Goal: Book appointment/travel/reservation

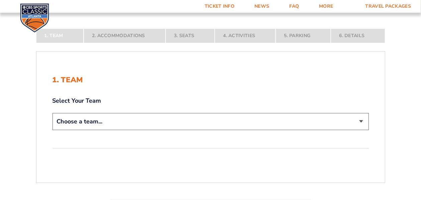
scroll to position [100, 0]
click at [355, 119] on select "Choose a team... [US_STATE] Wildcats [US_STATE] State Buckeyes [US_STATE] Tar H…" at bounding box center [211, 120] width 317 height 17
select select "12956"
click at [53, 112] on select "Choose a team... [US_STATE] Wildcats [US_STATE] State Buckeyes [US_STATE] Tar H…" at bounding box center [211, 120] width 317 height 17
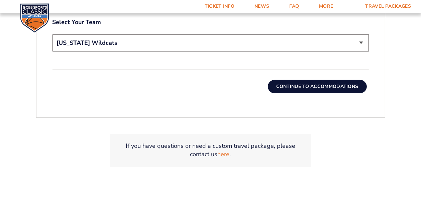
scroll to position [225, 0]
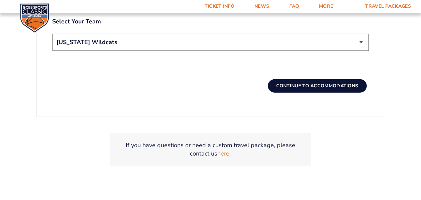
click at [315, 83] on button "Continue To Accommodations" at bounding box center [317, 85] width 99 height 13
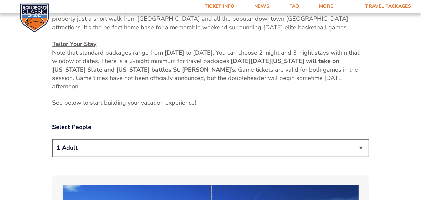
scroll to position [294, 0]
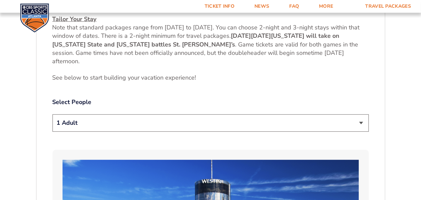
click at [360, 121] on select "1 Adult 2 Adults 3 Adults 4 Adults 2 Adults + 1 Child 2 Adults + 2 Children 2 A…" at bounding box center [211, 122] width 317 height 17
select select "2 Adults"
click at [53, 114] on select "1 Adult 2 Adults 3 Adults 4 Adults 2 Adults + 1 Child 2 Adults + 2 Children 2 A…" at bounding box center [211, 122] width 317 height 17
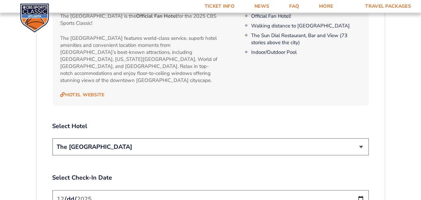
scroll to position [719, 0]
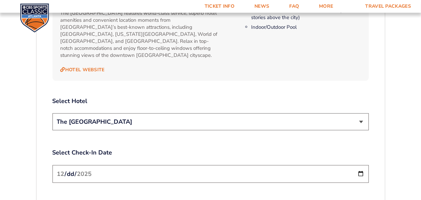
click at [361, 113] on select "The [GEOGRAPHIC_DATA]" at bounding box center [211, 121] width 317 height 17
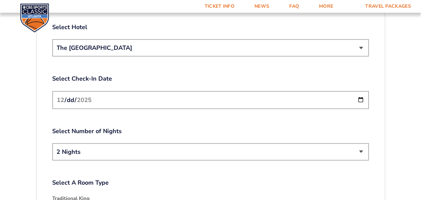
scroll to position [794, 0]
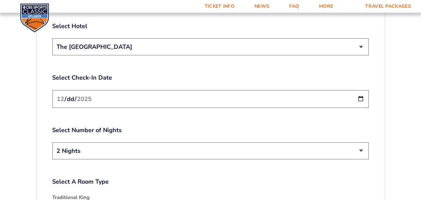
click at [360, 92] on input "[DATE]" at bounding box center [211, 99] width 317 height 18
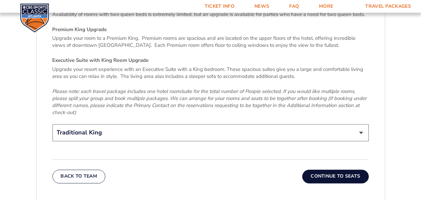
scroll to position [1019, 0]
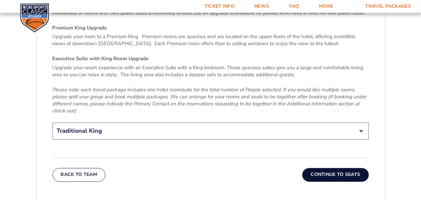
click at [363, 130] on select "Traditional King Traditional with 2 Queen Beds Upgrade (+$45 per night) Premium…" at bounding box center [211, 131] width 317 height 17
select select "Traditional with 2 Queen Beds Upgrade"
click at [53, 123] on select "Traditional King Traditional with 2 Queen Beds Upgrade (+$45 per night) Premium…" at bounding box center [211, 131] width 317 height 17
click at [356, 177] on button "Continue To Seats" at bounding box center [336, 174] width 66 height 13
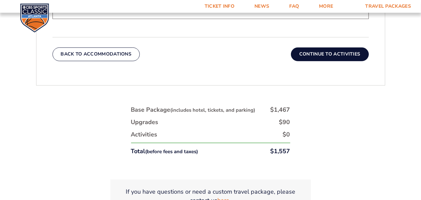
scroll to position [419, 0]
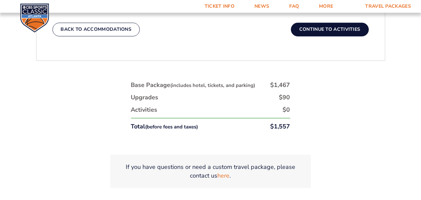
click at [334, 30] on button "Continue To Activities" at bounding box center [330, 29] width 78 height 13
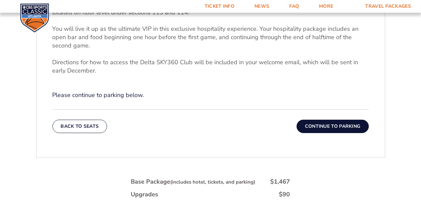
scroll to position [244, 0]
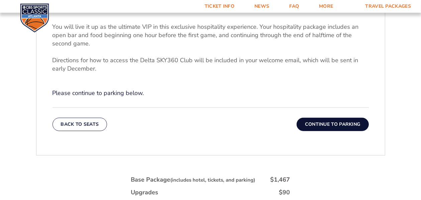
click at [341, 125] on button "Continue To Parking" at bounding box center [333, 124] width 72 height 13
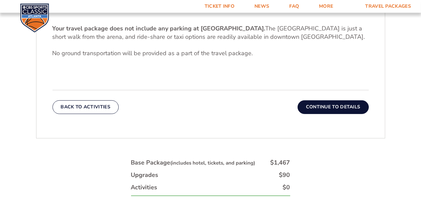
scroll to position [219, 0]
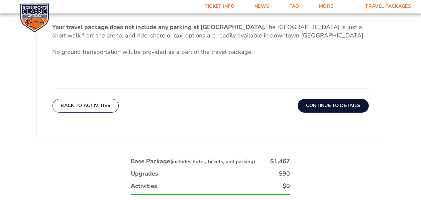
click at [351, 109] on button "Continue To Details" at bounding box center [333, 105] width 71 height 13
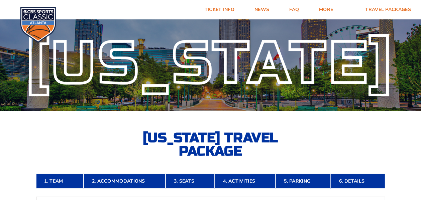
scroll to position [0, 0]
